Goal: Task Accomplishment & Management: Use online tool/utility

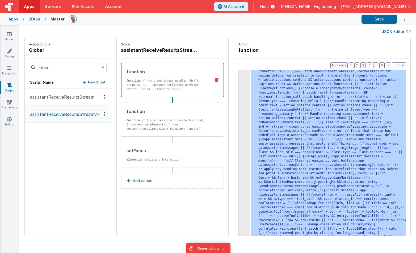
scroll to position [2708, 0]
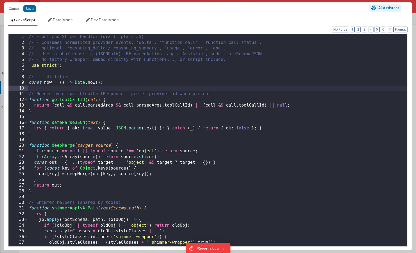
click at [242, 91] on div "// Front-end Stream Handler (draft, plain JS) // - Consumes normalized provider…" at bounding box center [217, 146] width 379 height 224
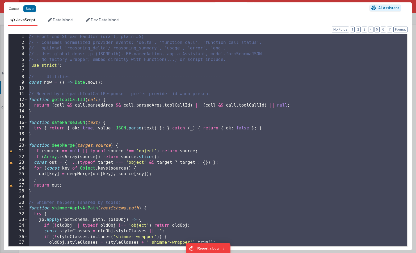
scroll to position [6756, 0]
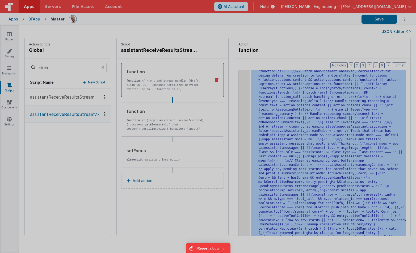
scroll to position [2734, 0]
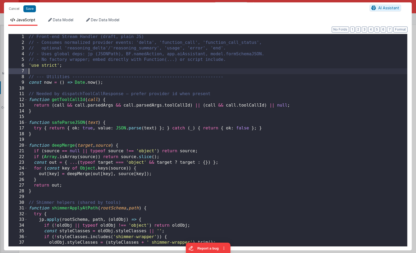
click at [156, 69] on div "// Front-end Stream Handler (draft, plain JS) // - Consumes normalized provider…" at bounding box center [217, 146] width 379 height 224
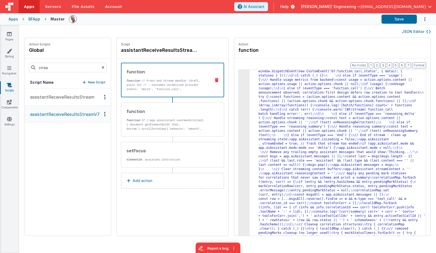
scroll to position [2436, 0]
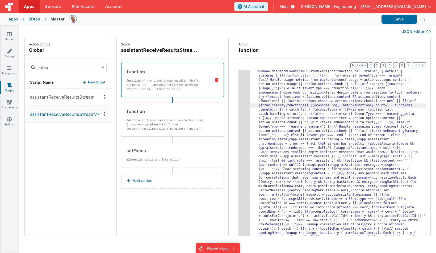
drag, startPoint x: 269, startPoint y: 105, endPoint x: 260, endPoint y: 105, distance: 8.3
click at [238, 96] on div "3 4 5 "function" : "// Front-end Stream Handler (draft, plain JS) \n // - Consu…" at bounding box center [332, 161] width 188 height 183
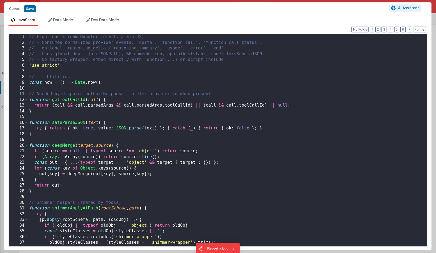
click at [237, 102] on div "// Front-end Stream Handler (draft, plain JS) // - Consumes normalized provider…" at bounding box center [227, 146] width 399 height 224
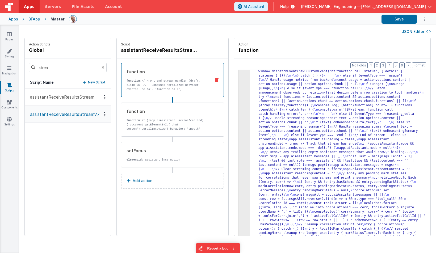
scroll to position [2406, 0]
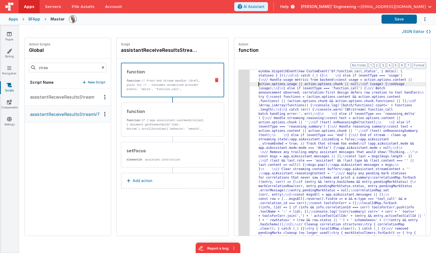
click at [234, 78] on div "Format 7 6 5 4 3 2 1 No Folds 3 4 5 "function" : "// Front-end Stream Handler (…" at bounding box center [332, 157] width 196 height 198
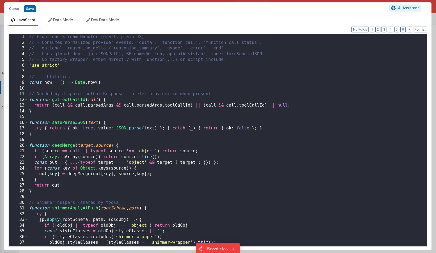
click at [238, 79] on div "// Front-end Stream Handler (draft, plain JS) // - Consumes normalized provider…" at bounding box center [227, 146] width 399 height 224
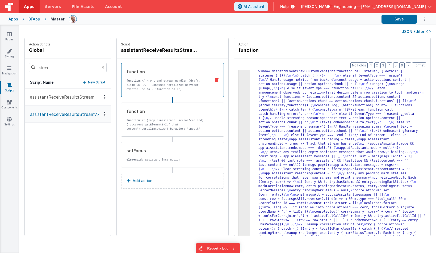
scroll to position [2296, 0]
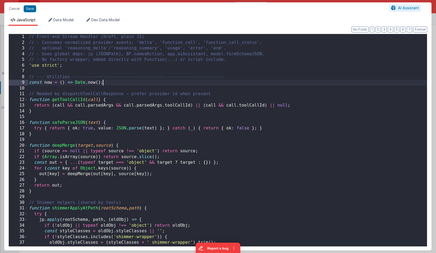
click at [239, 80] on div "// Front-end Stream Handler (draft, plain JS) // - Consumes normalized provider…" at bounding box center [227, 146] width 399 height 224
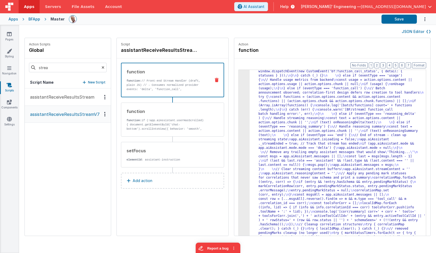
scroll to position [2292, 0]
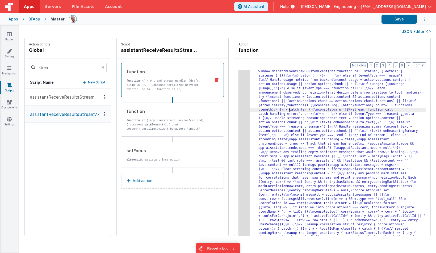
drag, startPoint x: 285, startPoint y: 108, endPoint x: 280, endPoint y: 107, distance: 4.8
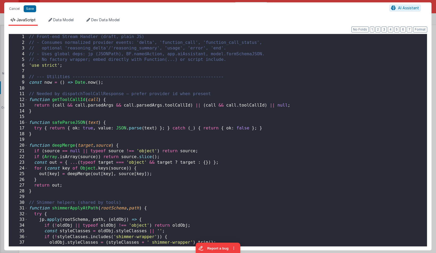
click at [236, 78] on div "// Front-end Stream Handler (draft, plain JS) // - Consumes normalized provider…" at bounding box center [227, 146] width 399 height 224
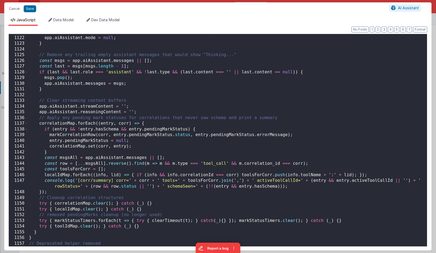
scroll to position [6470, 0]
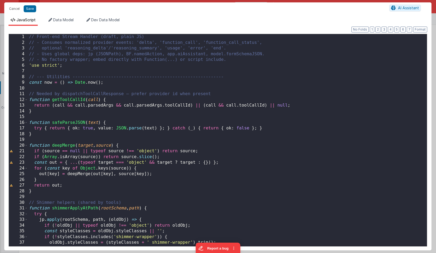
click at [127, 70] on div "// Front-end Stream Handler (draft, plain JS) // - Consumes normalized provider…" at bounding box center [227, 146] width 399 height 224
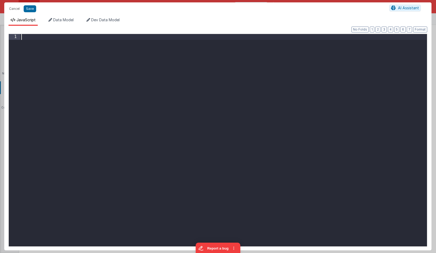
click at [112, 90] on div at bounding box center [223, 146] width 406 height 224
